Goal: Task Accomplishment & Management: Manage account settings

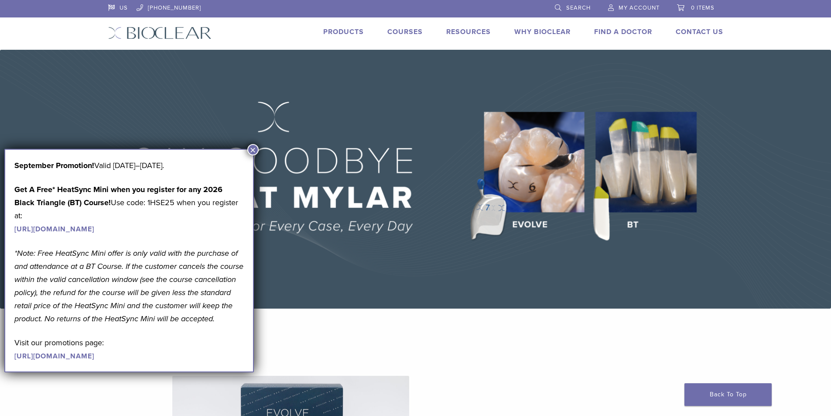
click at [633, 4] on link "My Account" at bounding box center [633, 6] width 51 height 13
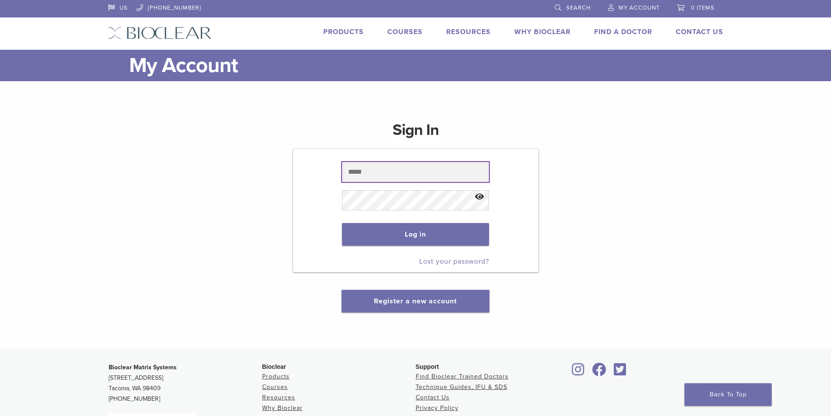
click at [385, 177] on input "text" at bounding box center [415, 172] width 147 height 20
type input "**********"
